Goal: Navigation & Orientation: Find specific page/section

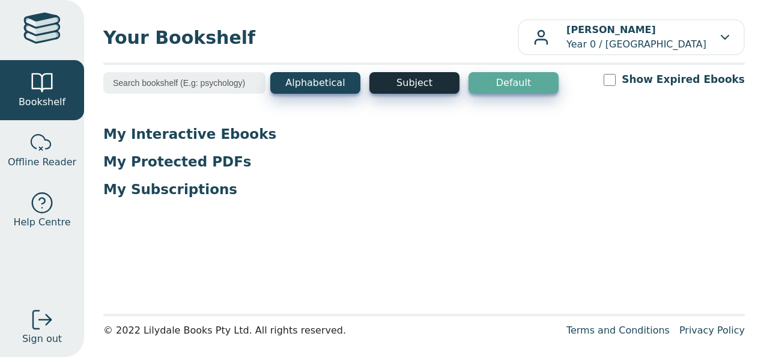
click at [399, 88] on button "Subject" at bounding box center [414, 83] width 90 height 22
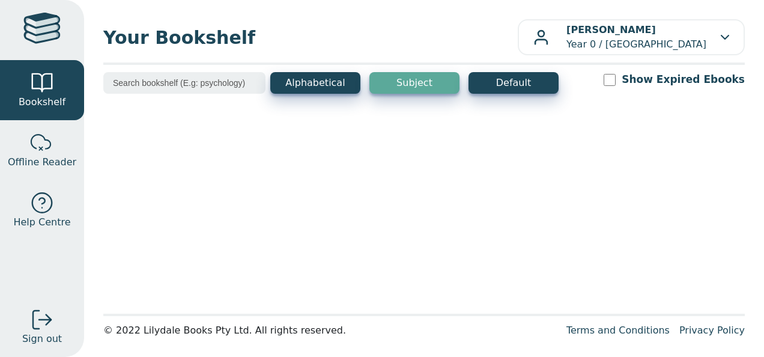
click at [616, 83] on input "Show Expired Ebooks" at bounding box center [610, 80] width 12 height 12
checkbox input "false"
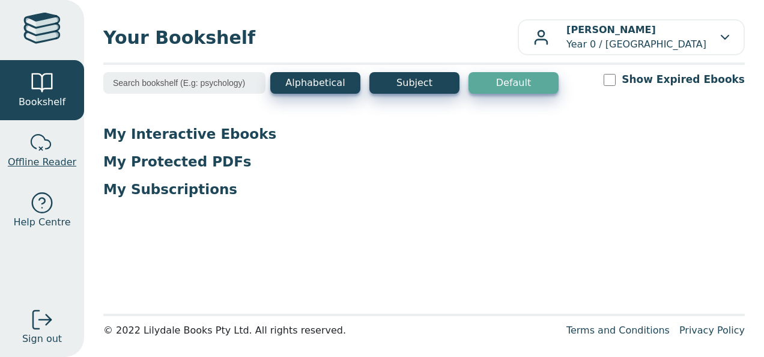
click at [45, 156] on span "Offline Reader" at bounding box center [42, 162] width 68 height 14
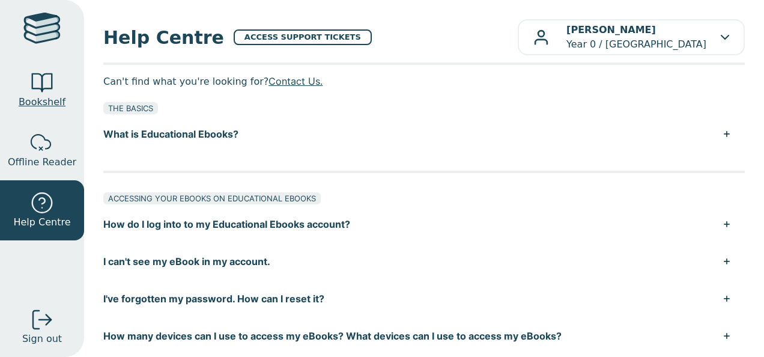
click at [34, 76] on div at bounding box center [42, 83] width 24 height 24
click at [34, 79] on div at bounding box center [42, 83] width 24 height 24
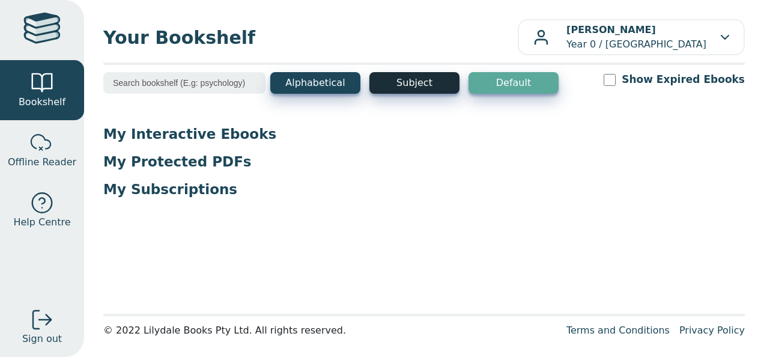
click at [400, 91] on button "Subject" at bounding box center [414, 83] width 90 height 22
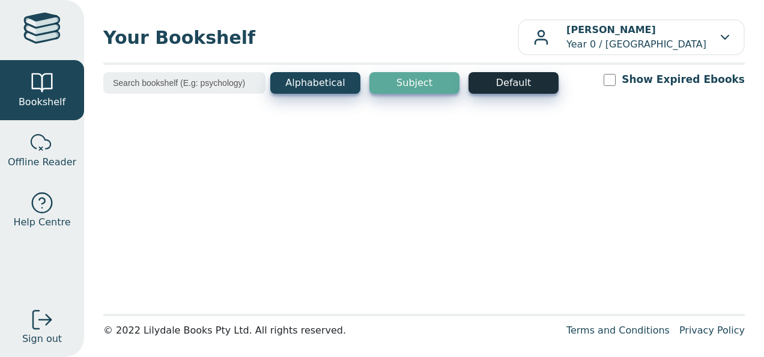
click at [500, 84] on button "Default" at bounding box center [514, 83] width 90 height 22
